Goal: Task Accomplishment & Management: Complete application form

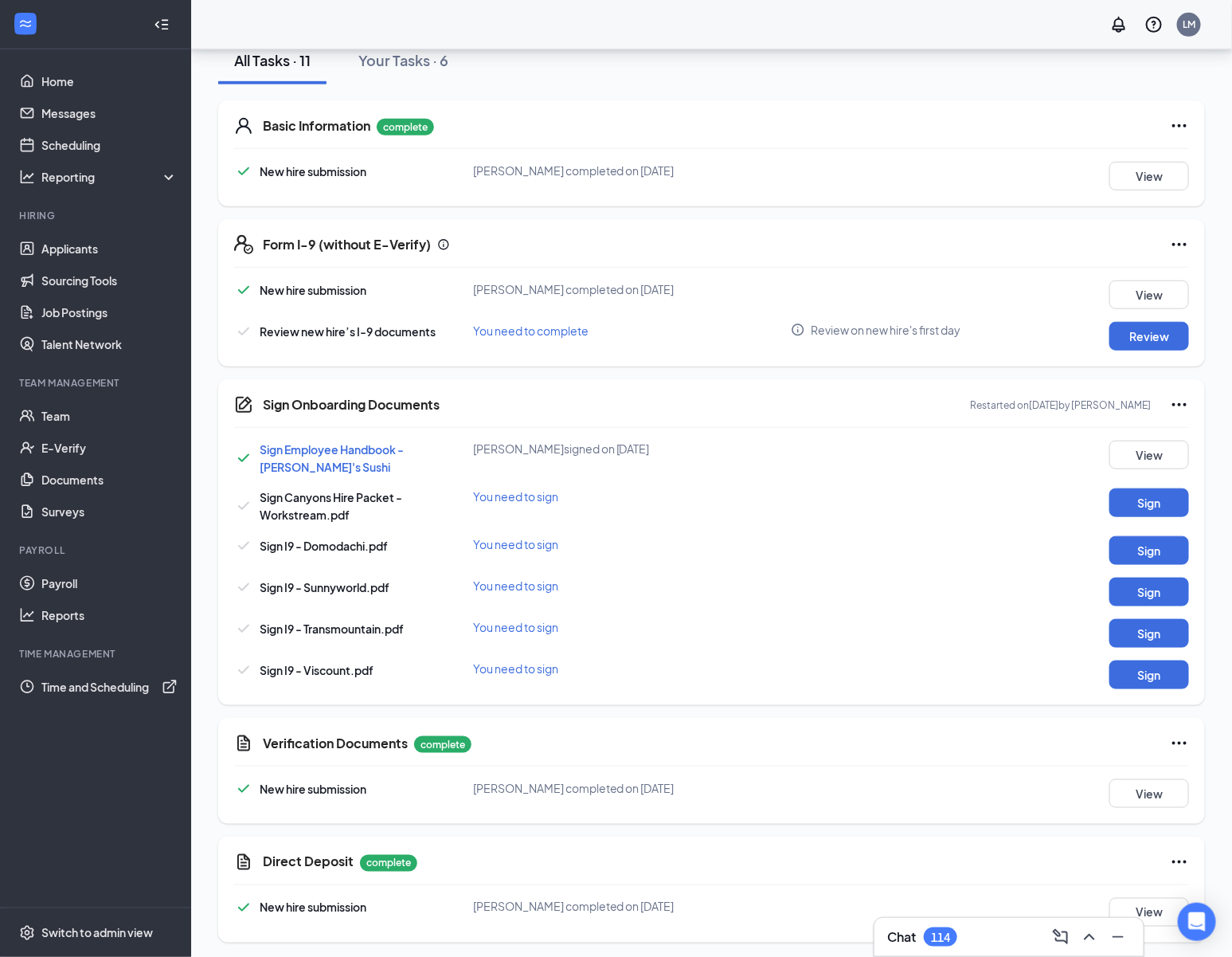
scroll to position [387, 0]
click at [1149, 796] on button "View" at bounding box center [1150, 792] width 80 height 28
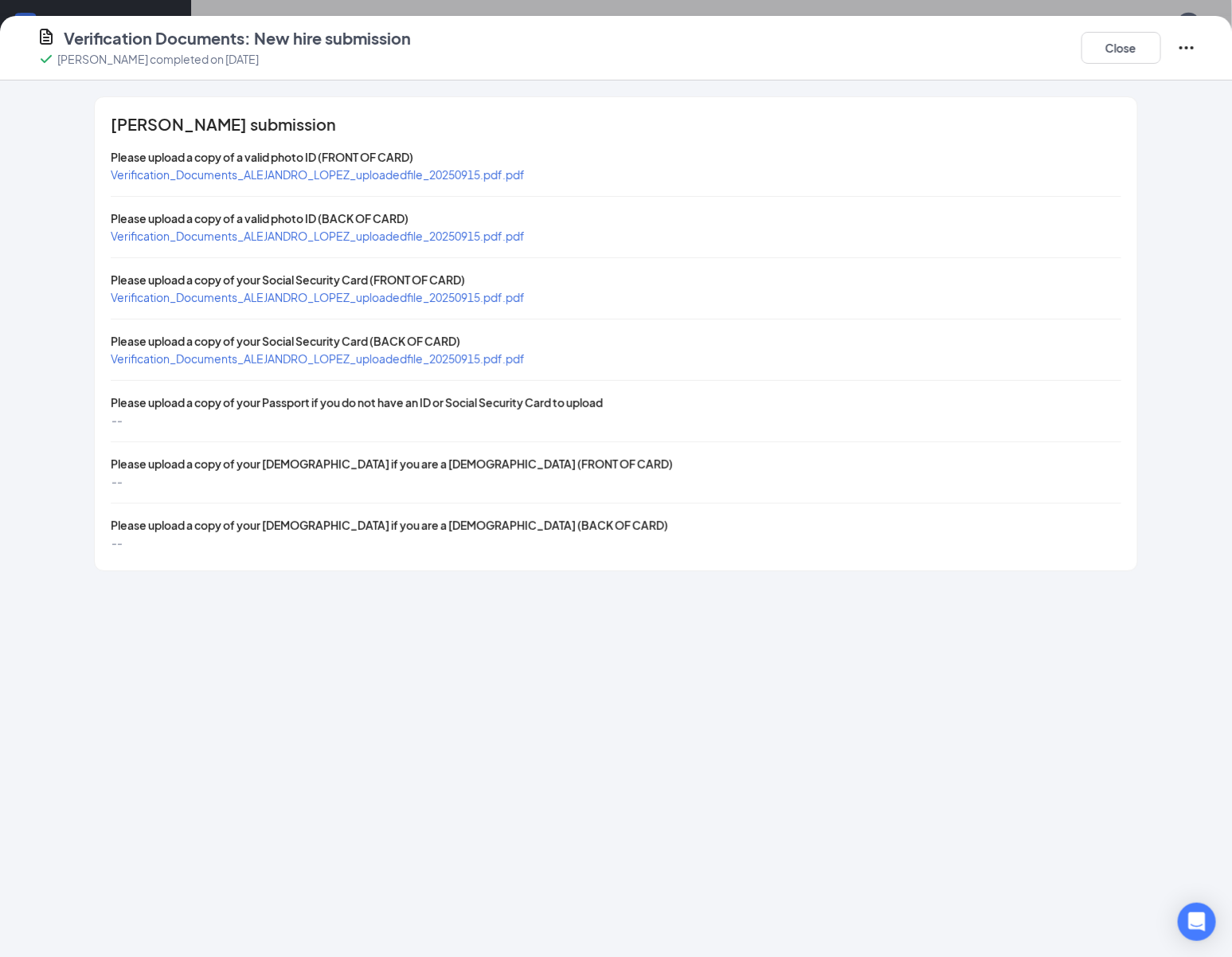
click at [477, 306] on div "[PERSON_NAME] submission Please upload a copy of a valid photo ID (FRONT OF CAR…" at bounding box center [615, 334] width 1042 height 474
click at [481, 298] on span "Verification_Documents_ALEJANDRO_LOPEZ_uploadedfile_20250915.pdf.pdf" at bounding box center [318, 297] width 414 height 15
click at [1101, 48] on button "Close" at bounding box center [1122, 48] width 80 height 32
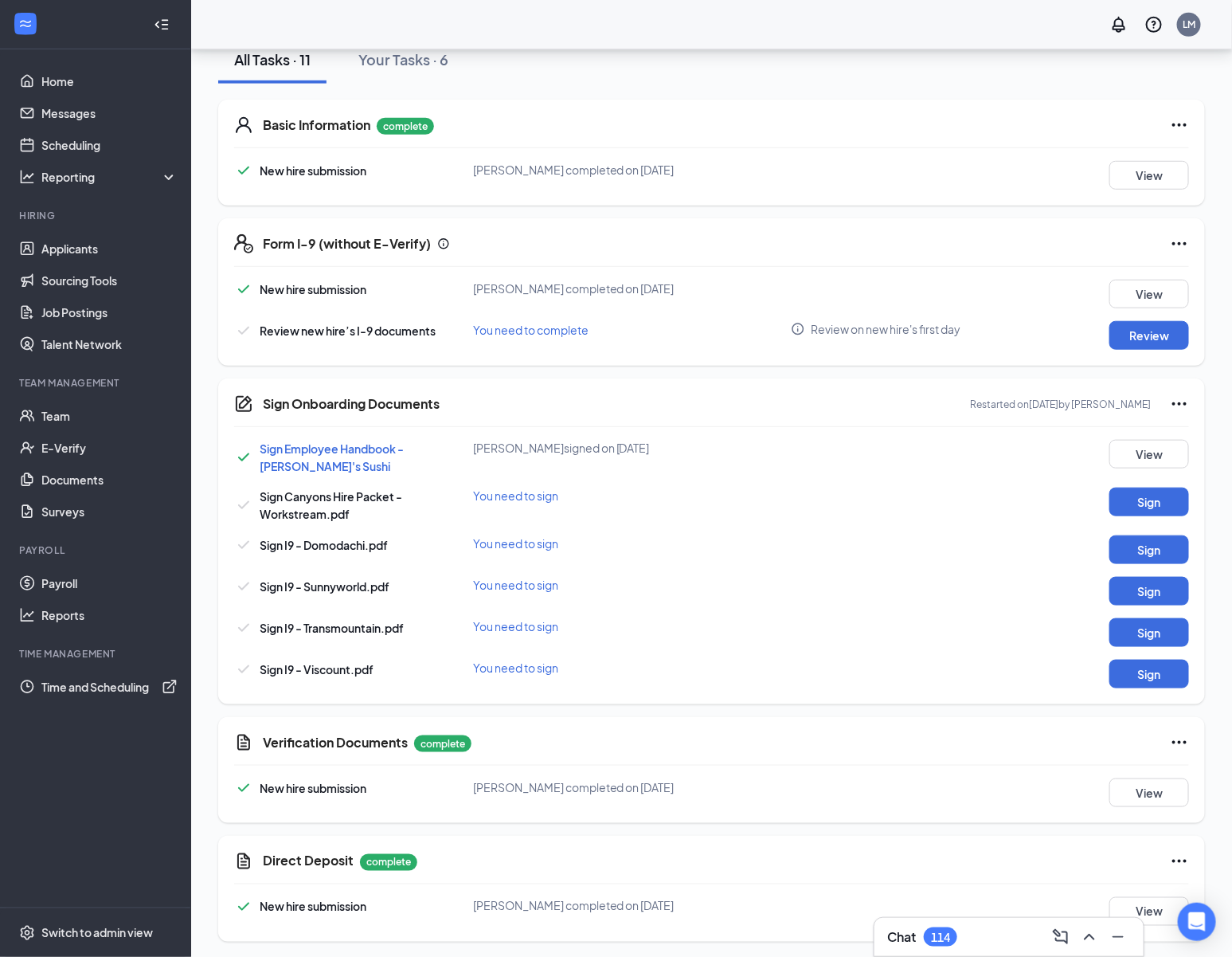
click at [1141, 560] on div "Sign Employee Handbook - [PERSON_NAME]'s [PERSON_NAME] signed on [DATE] View Si…" at bounding box center [712, 563] width 955 height 249
click at [1148, 549] on button "Sign" at bounding box center [1150, 549] width 80 height 28
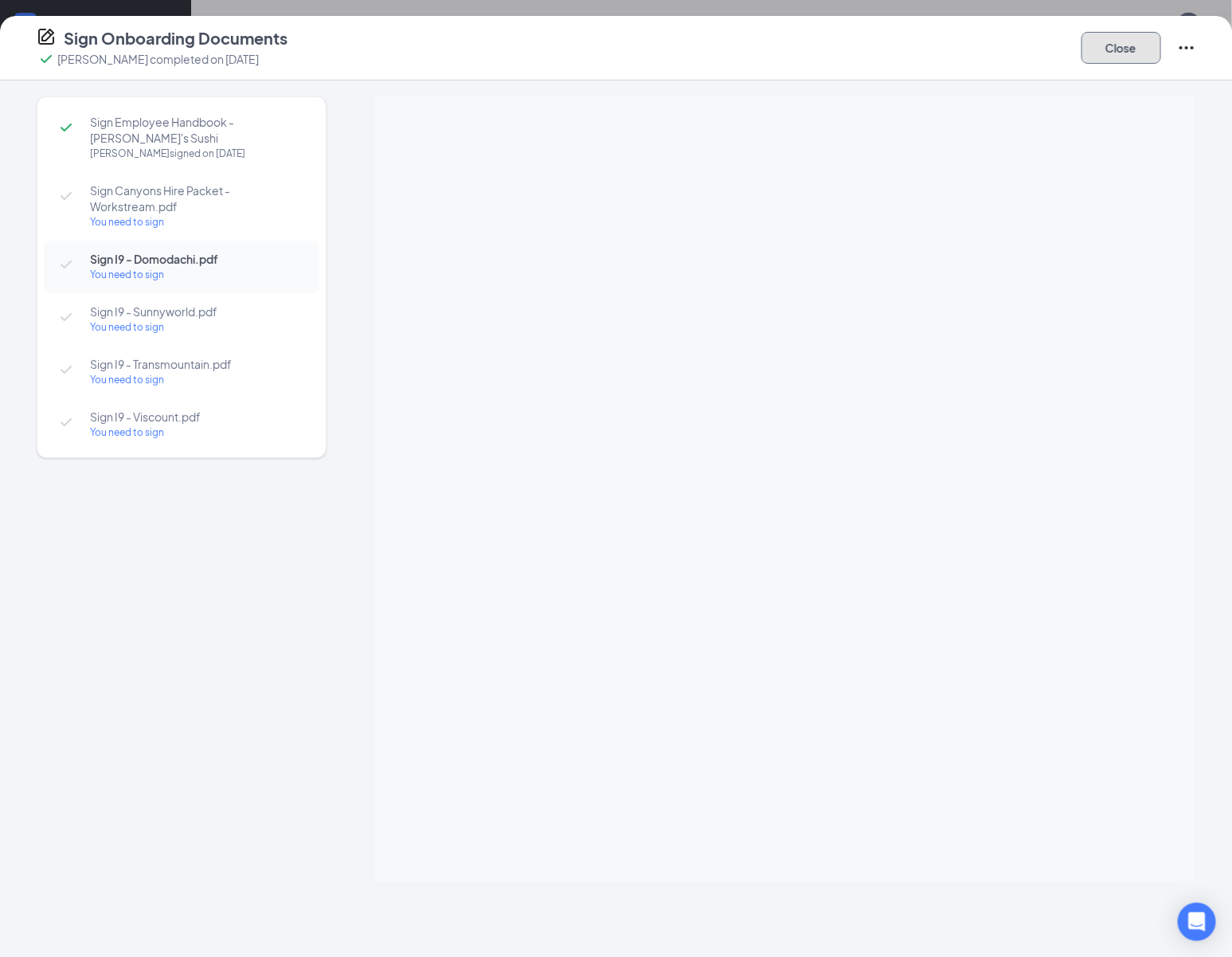
click at [1113, 51] on button "Close" at bounding box center [1122, 48] width 80 height 32
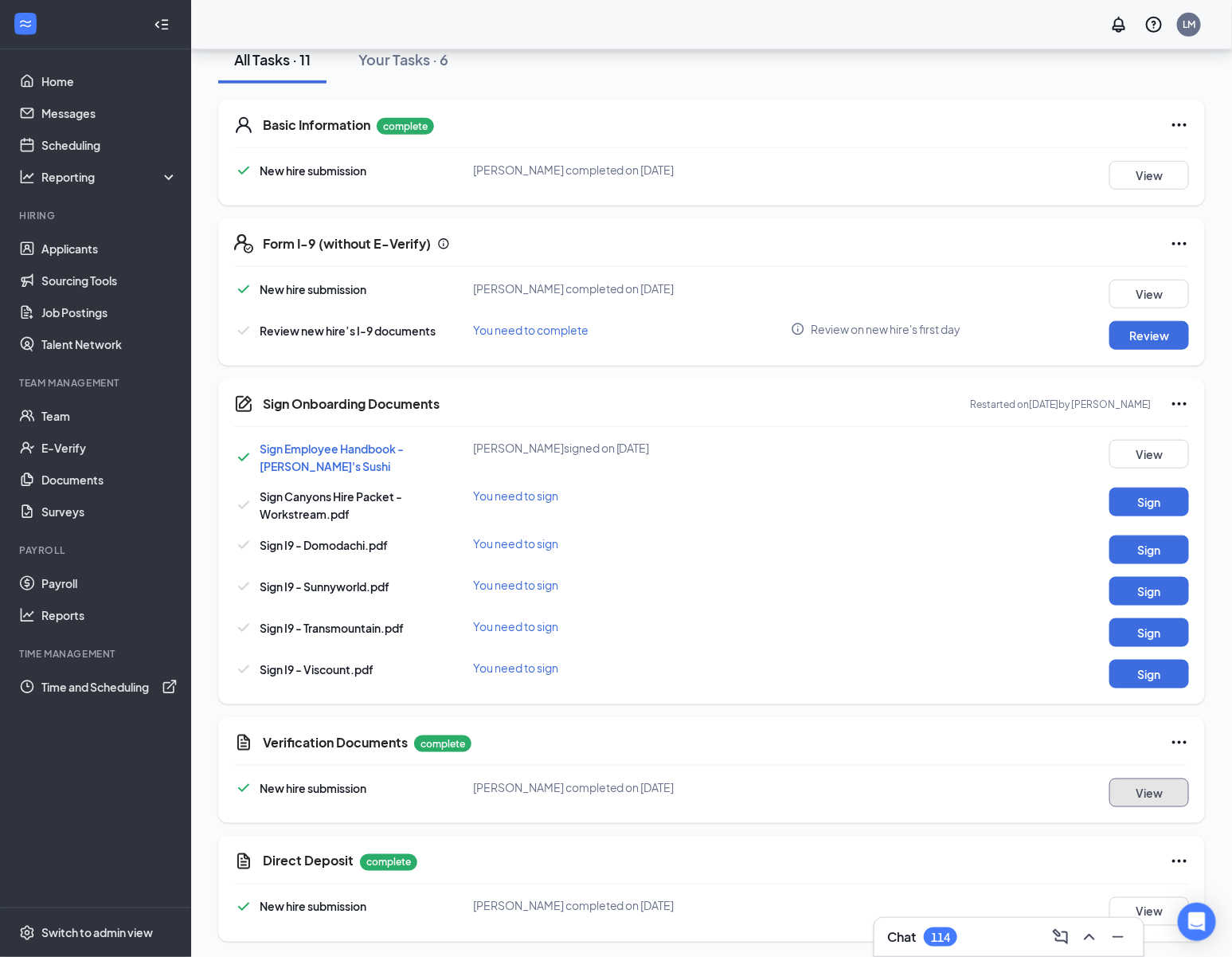
click at [1140, 799] on button "View" at bounding box center [1150, 792] width 80 height 28
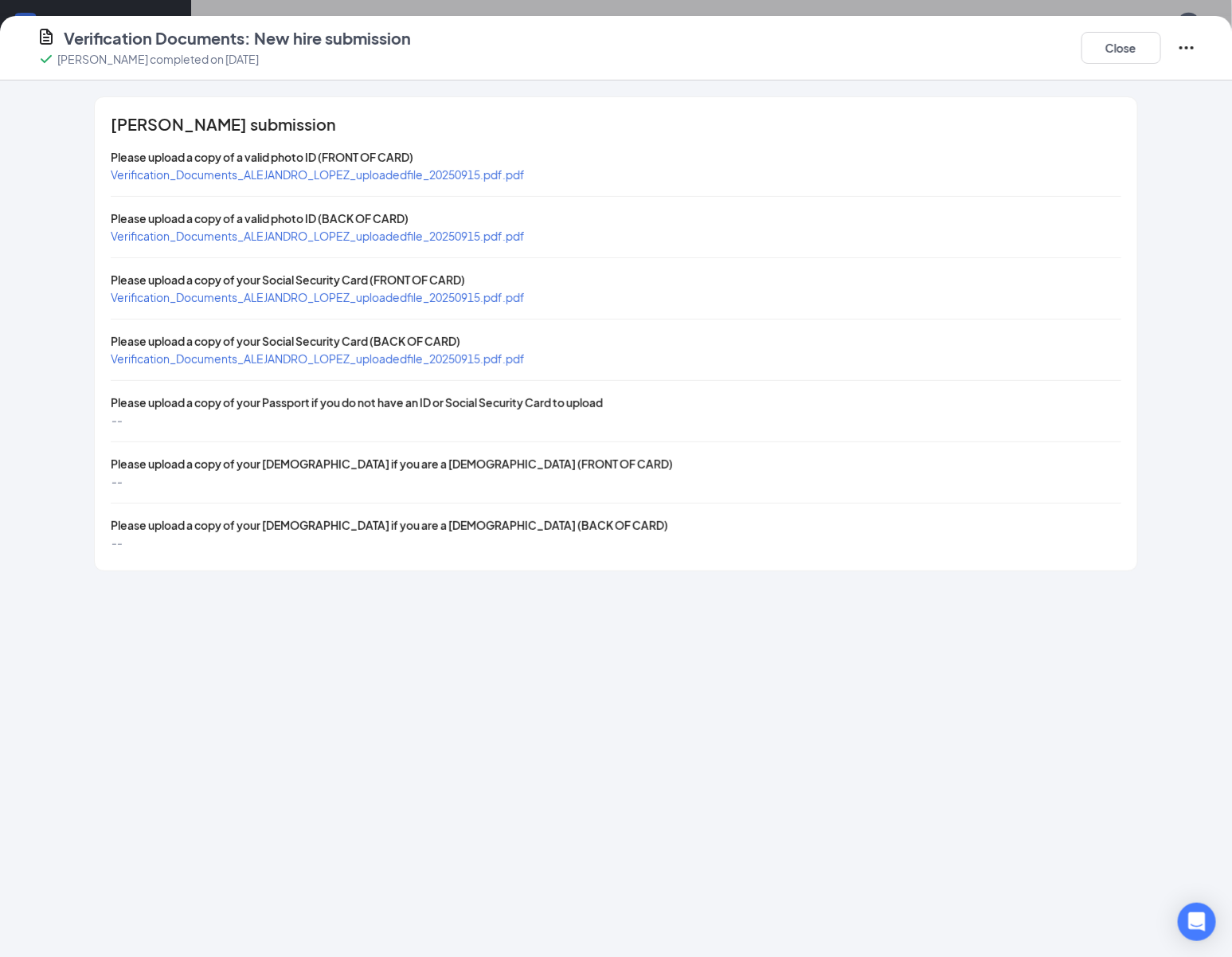
click at [487, 175] on span "Verification_Documents_ALEJANDRO_LOPEZ_uploadedfile_20250915.pdf.pdf" at bounding box center [318, 174] width 414 height 15
click at [1132, 33] on button "Close" at bounding box center [1122, 48] width 80 height 32
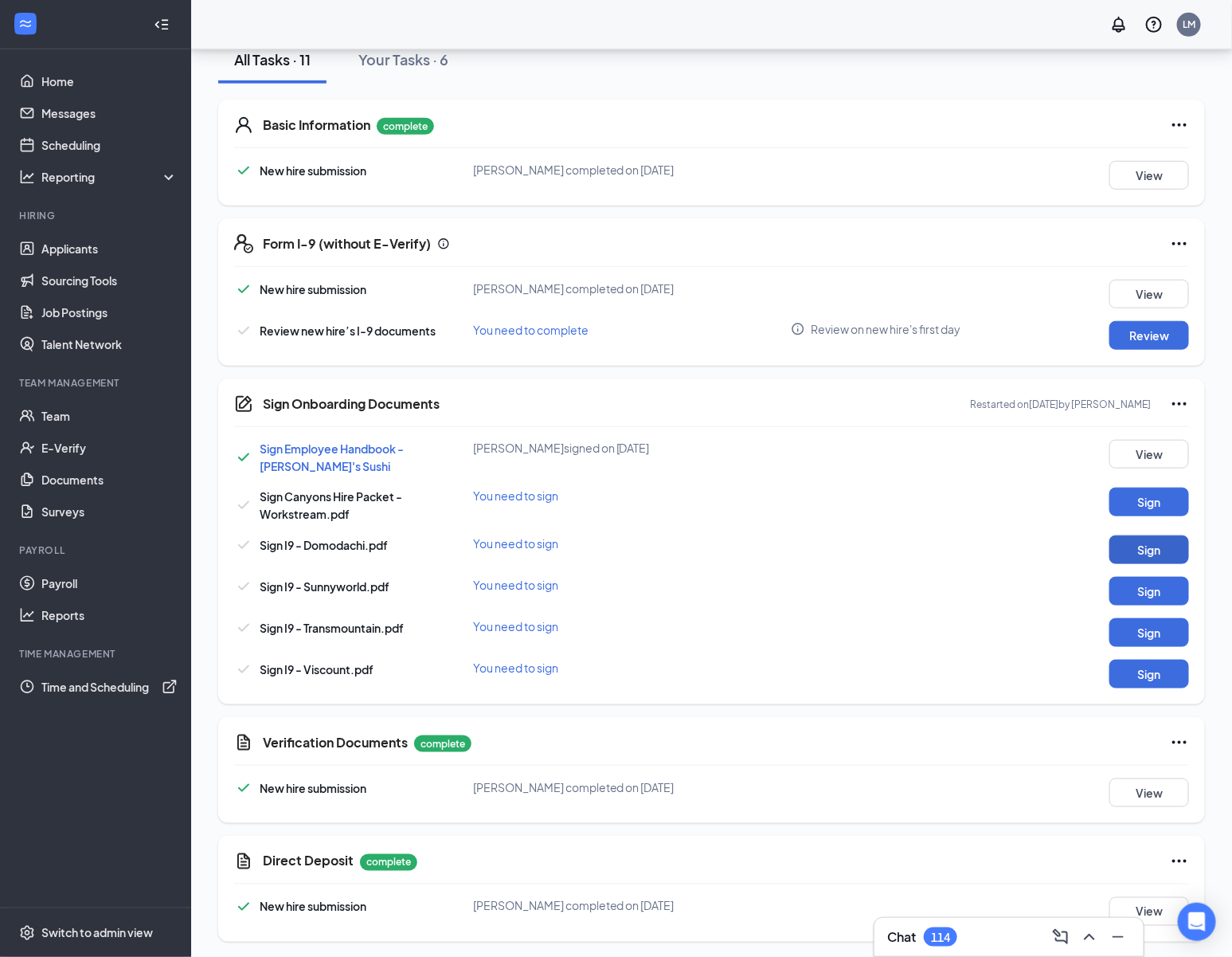
click at [1167, 547] on button "Sign" at bounding box center [1150, 549] width 80 height 28
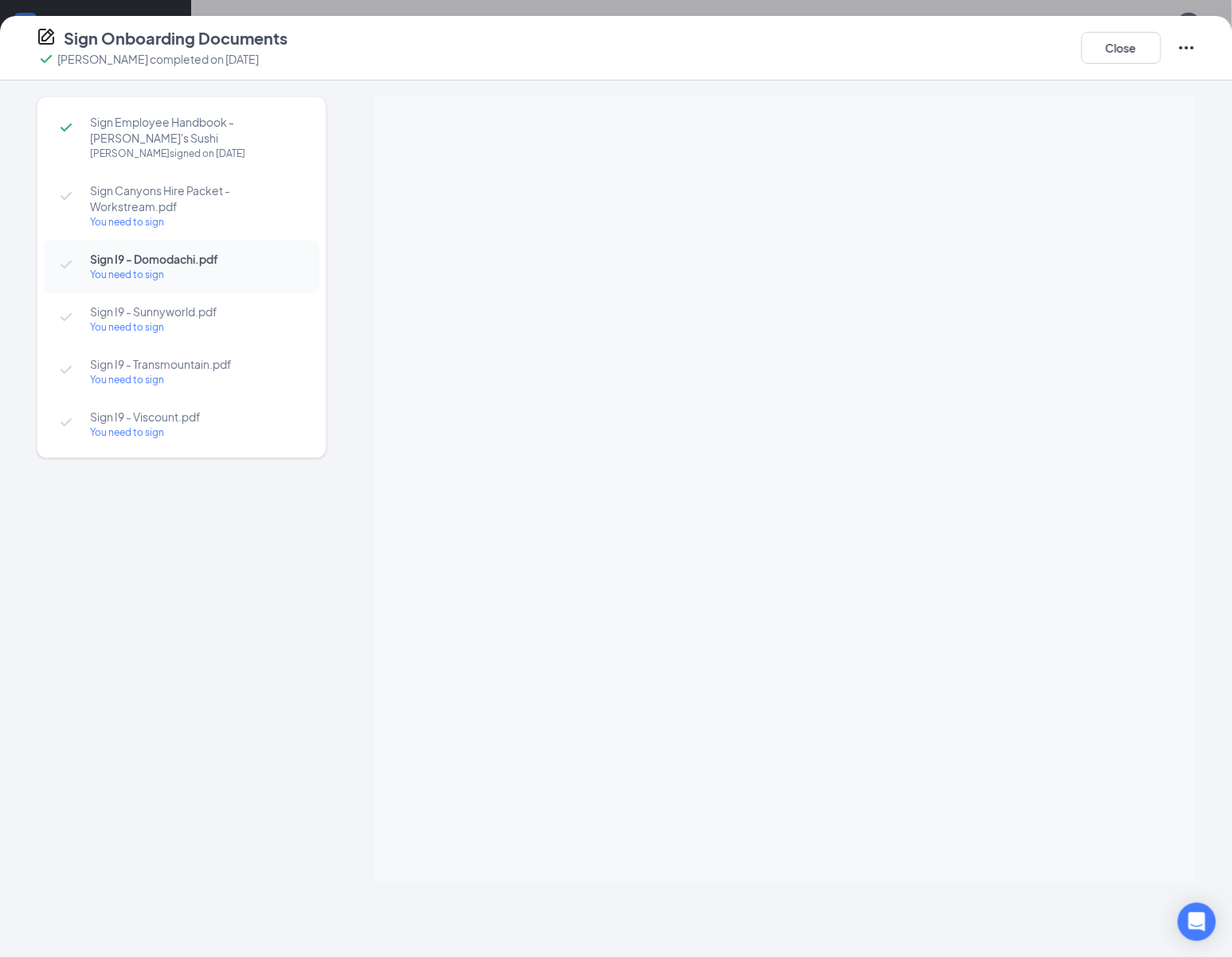
click at [250, 302] on div "Sign I9 - Sunnyworld.pdf You need to sign" at bounding box center [181, 320] width 276 height 53
click at [238, 368] on span "Sign I9 - Transmountain.pdf" at bounding box center [196, 364] width 213 height 16
click at [186, 421] on span "Sign I9 - Viscount.pdf" at bounding box center [196, 416] width 213 height 16
click at [224, 373] on div "You need to sign" at bounding box center [196, 380] width 213 height 16
click at [249, 324] on div "You need to sign" at bounding box center [196, 327] width 213 height 16
